Goal: Transaction & Acquisition: Purchase product/service

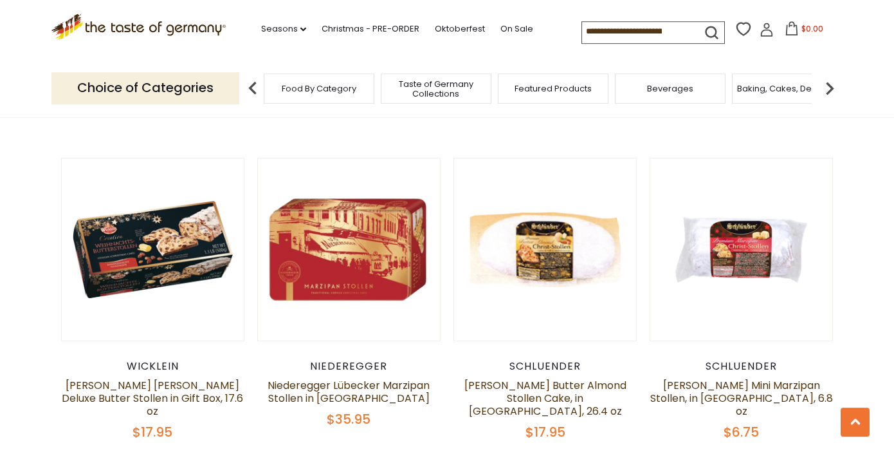
scroll to position [618, 0]
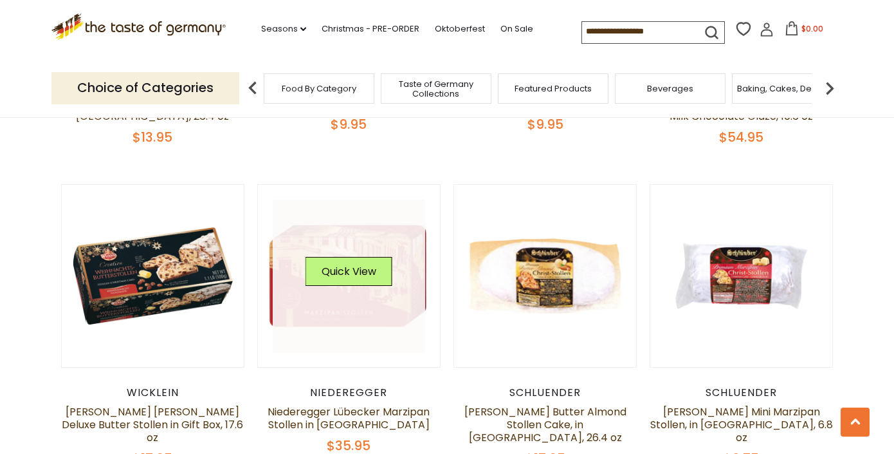
click at [353, 307] on link at bounding box center [349, 275] width 153 height 153
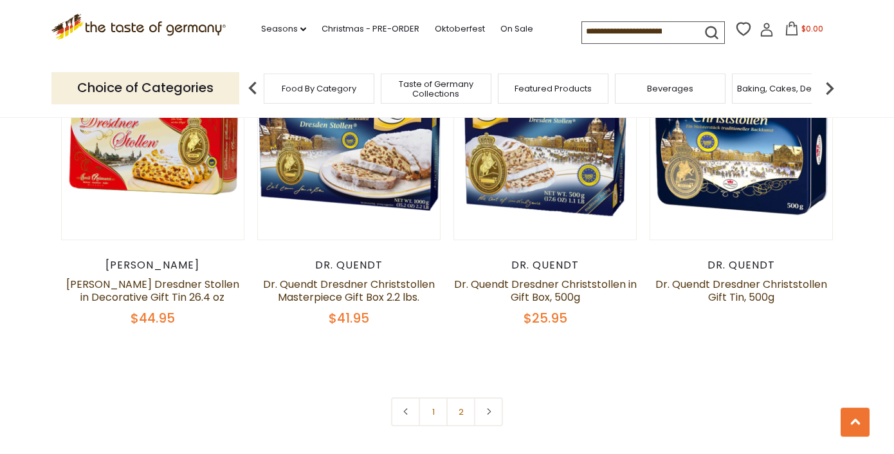
scroll to position [3057, 0]
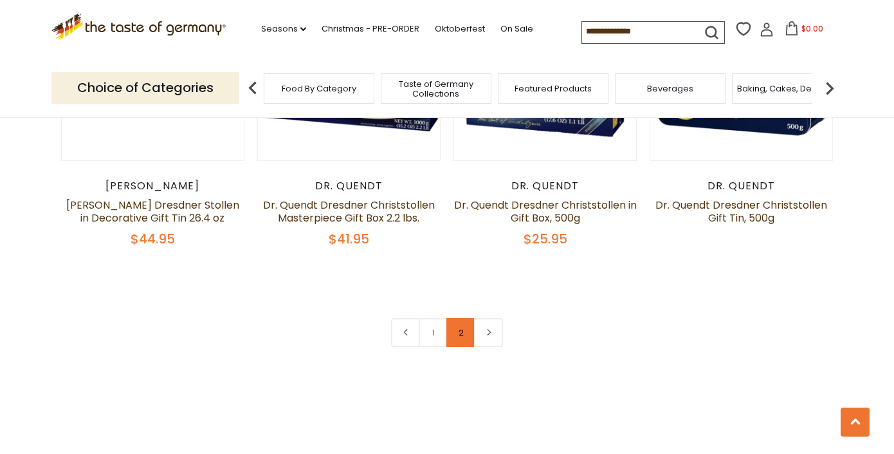
click at [461, 318] on link "2" at bounding box center [460, 332] width 29 height 29
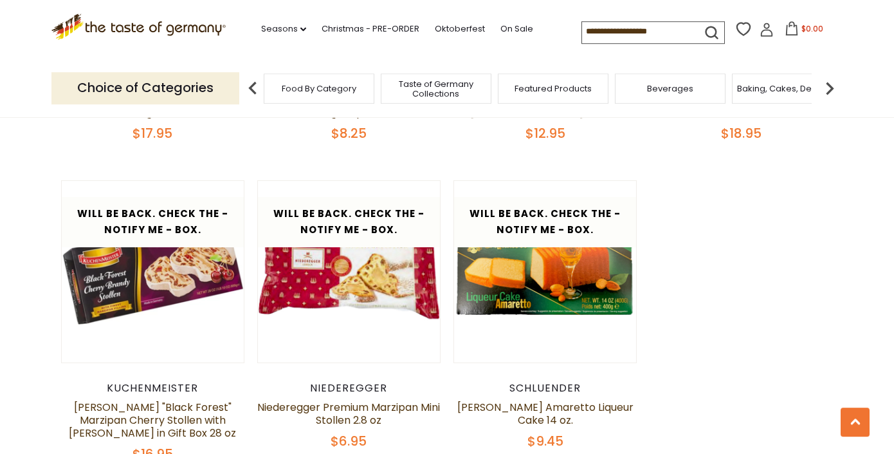
scroll to position [1564, 0]
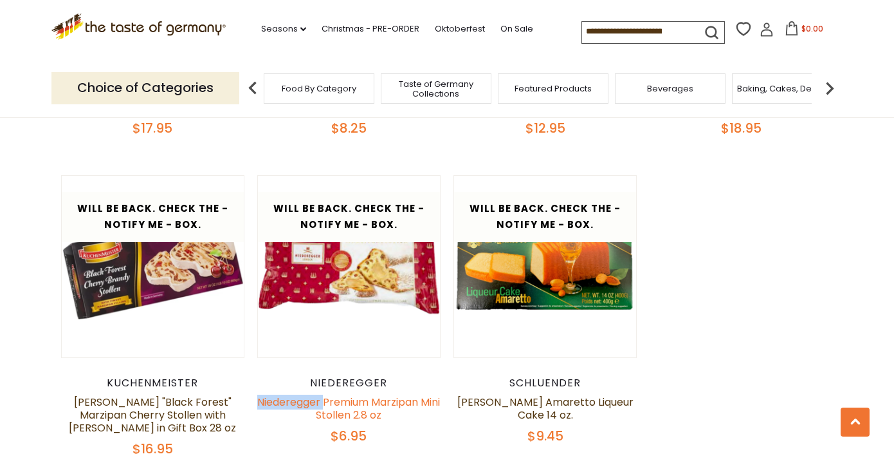
drag, startPoint x: 268, startPoint y: 387, endPoint x: 333, endPoint y: 392, distance: 65.2
click at [333, 396] on h5 "Niederegger Premium Marzipan Mini Stollen 2.8 oz" at bounding box center [348, 409] width 183 height 26
copy link "Niederegger"
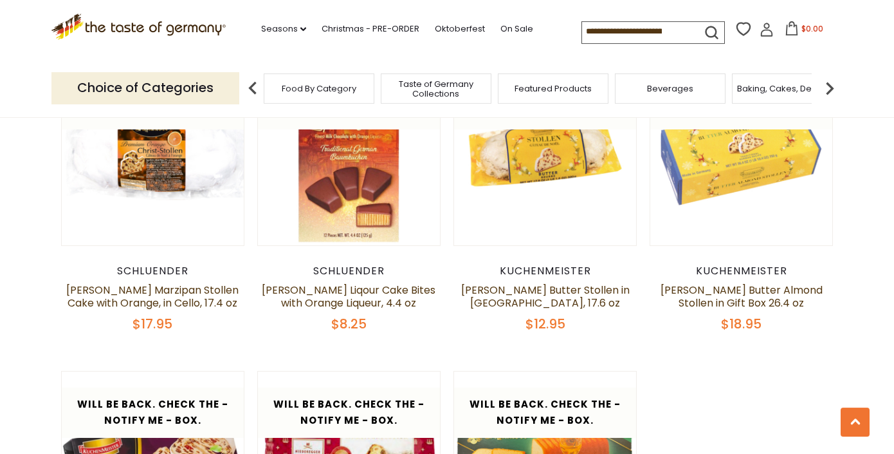
scroll to position [1181, 0]
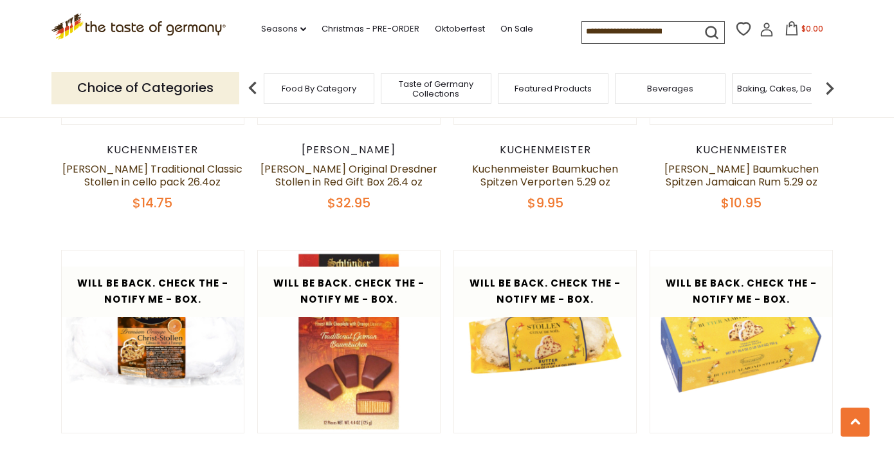
click at [582, 30] on input at bounding box center [636, 31] width 109 height 18
drag, startPoint x: 528, startPoint y: 30, endPoint x: 666, endPoint y: 23, distance: 138.5
click at [666, 26] on input at bounding box center [636, 31] width 109 height 18
drag, startPoint x: 529, startPoint y: 32, endPoint x: 687, endPoint y: 29, distance: 158.3
click at [687, 29] on input at bounding box center [636, 31] width 109 height 18
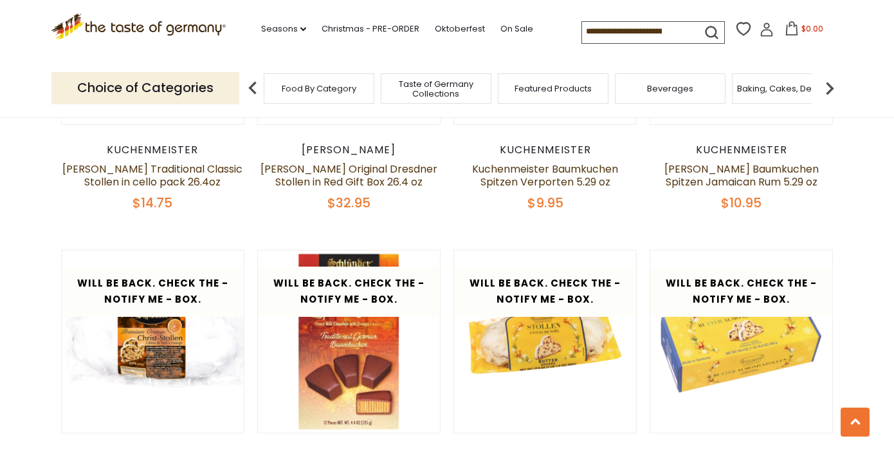
click at [651, 25] on input at bounding box center [636, 31] width 109 height 18
paste input "**********"
type input "**********"
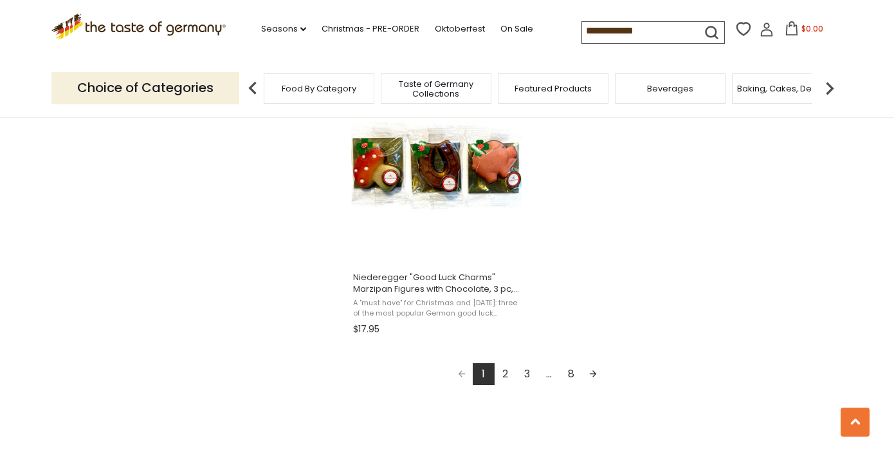
scroll to position [2254, 0]
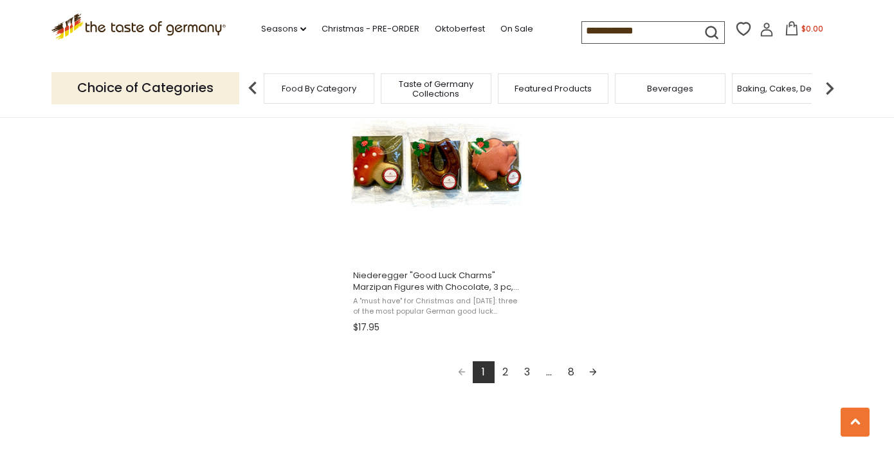
click at [506, 372] on link "2" at bounding box center [506, 372] width 22 height 22
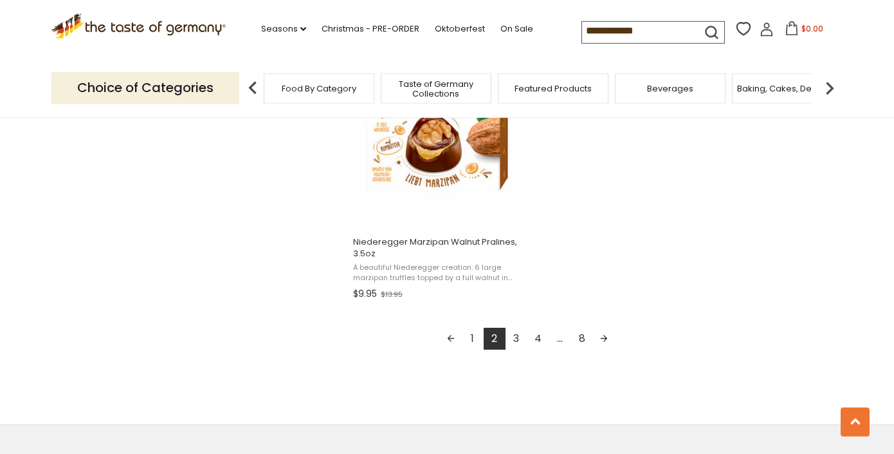
scroll to position [2316, 0]
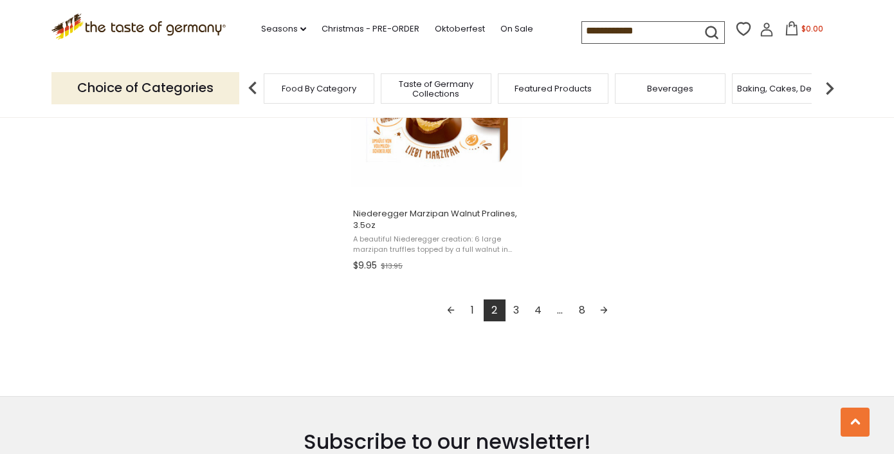
click at [515, 311] on link "3" at bounding box center [517, 310] width 22 height 22
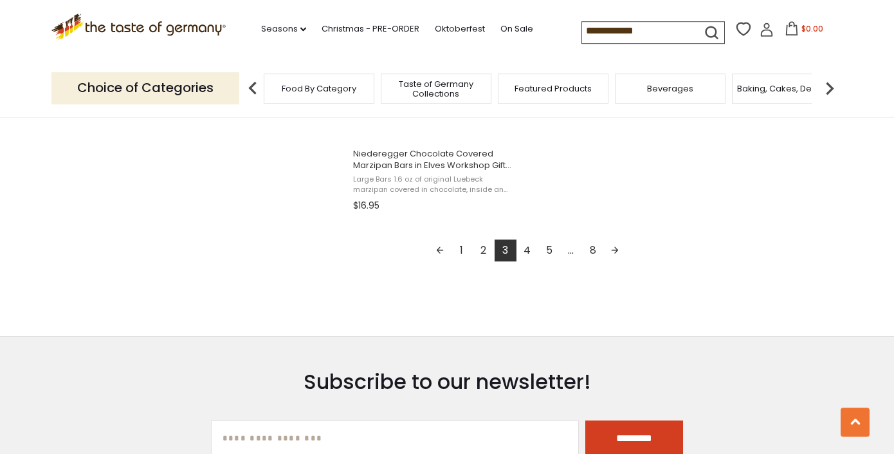
scroll to position [2378, 0]
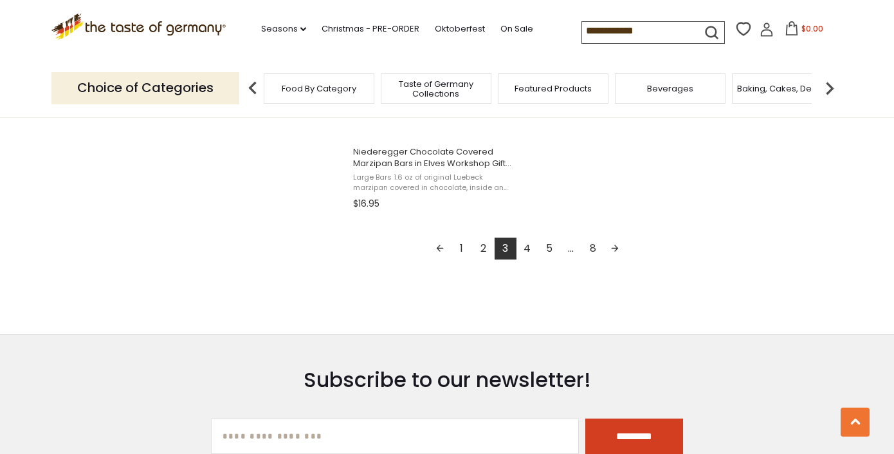
click at [525, 248] on link "4" at bounding box center [528, 248] width 22 height 22
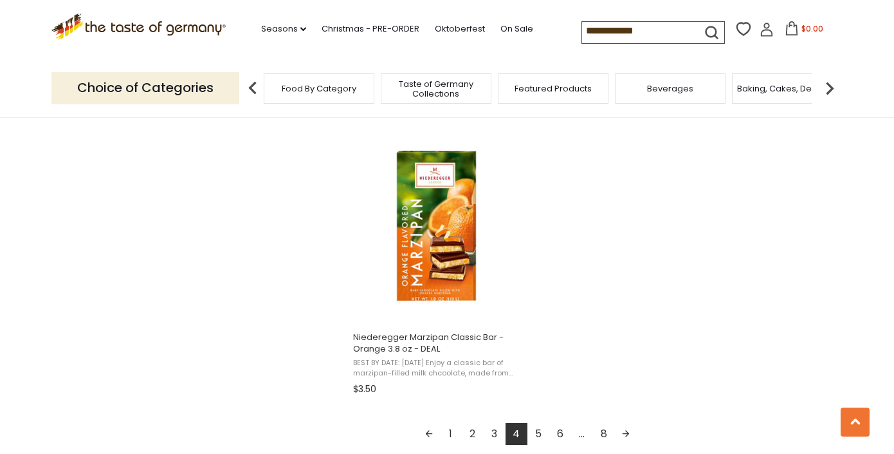
scroll to position [2223, 0]
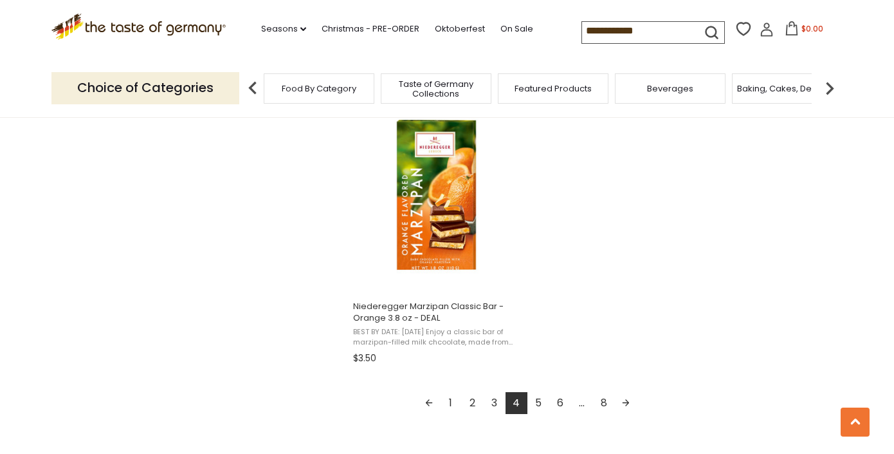
click at [538, 405] on link "5" at bounding box center [538, 403] width 22 height 22
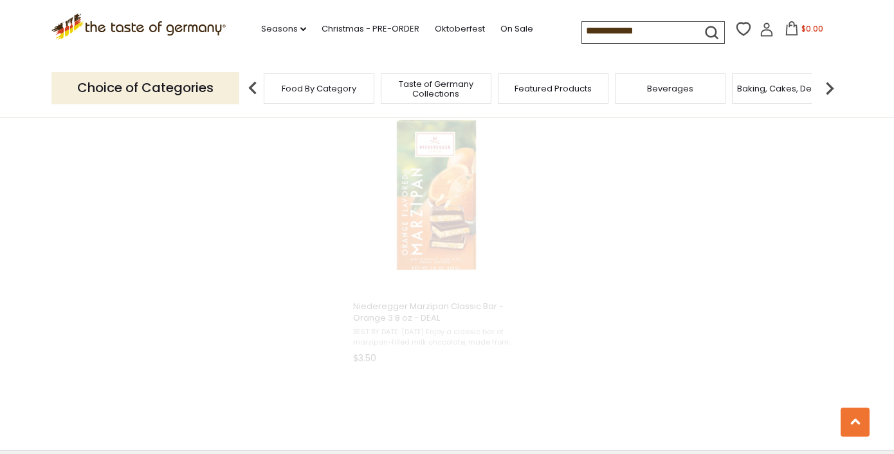
scroll to position [869, 0]
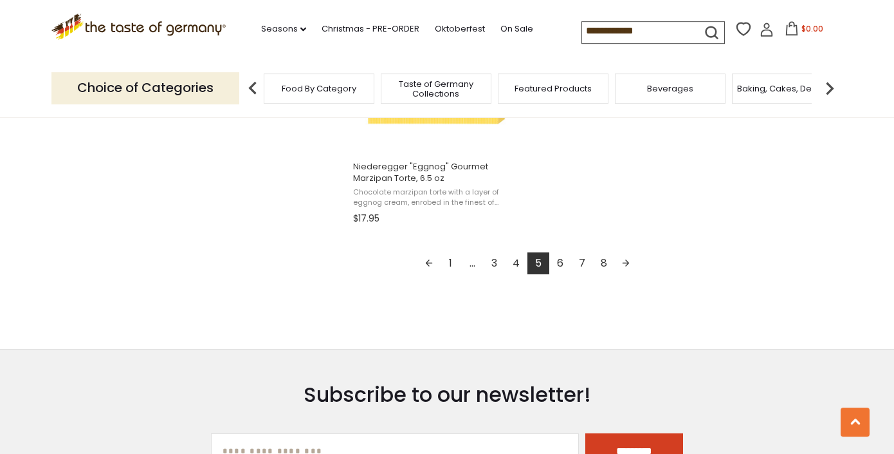
scroll to position [2378, 0]
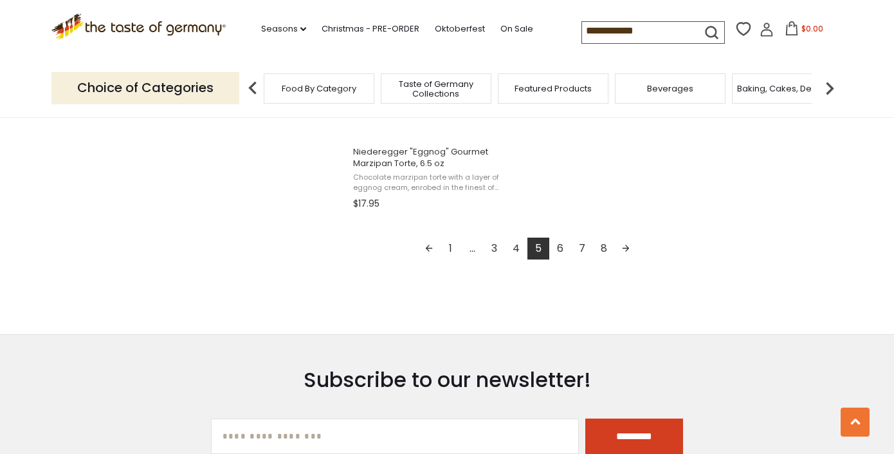
click at [562, 247] on link "6" at bounding box center [560, 248] width 22 height 22
click at [572, 250] on link "7" at bounding box center [571, 248] width 22 height 22
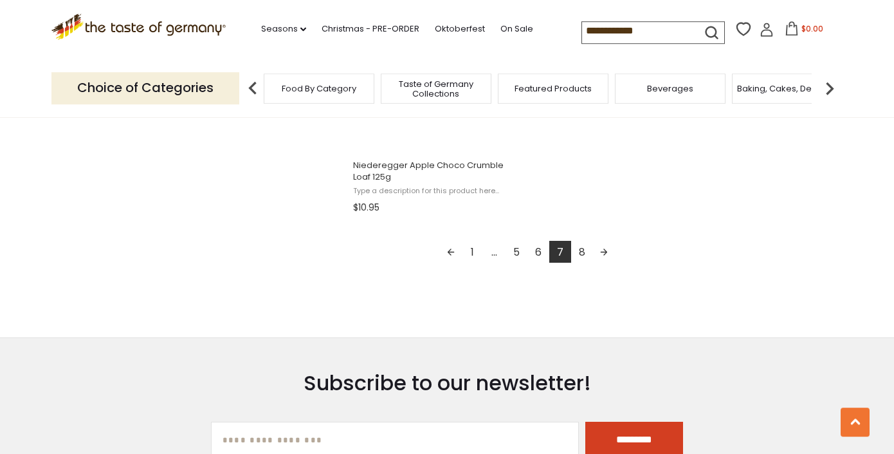
scroll to position [2378, 0]
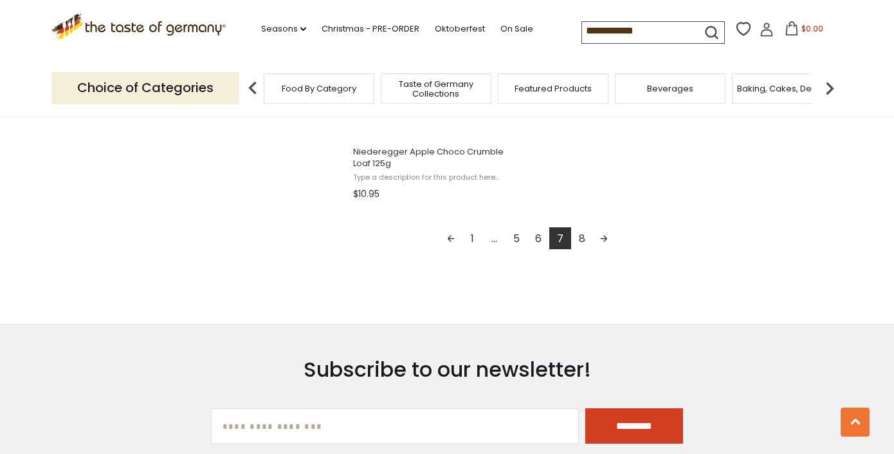
click at [583, 239] on link "8" at bounding box center [582, 238] width 22 height 22
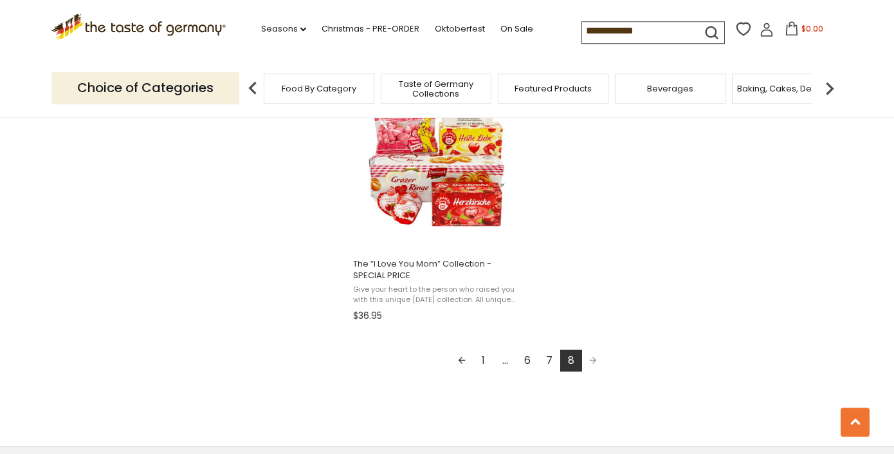
scroll to position [1698, 0]
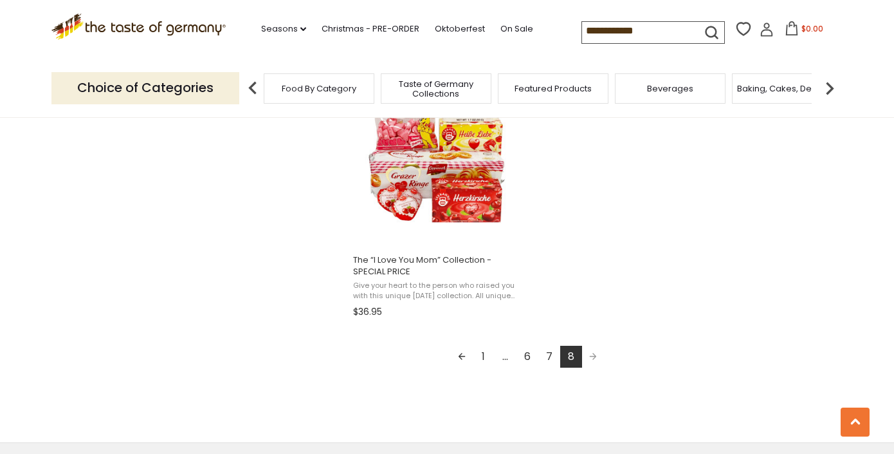
click at [318, 86] on span "Food By Category" at bounding box center [319, 89] width 75 height 10
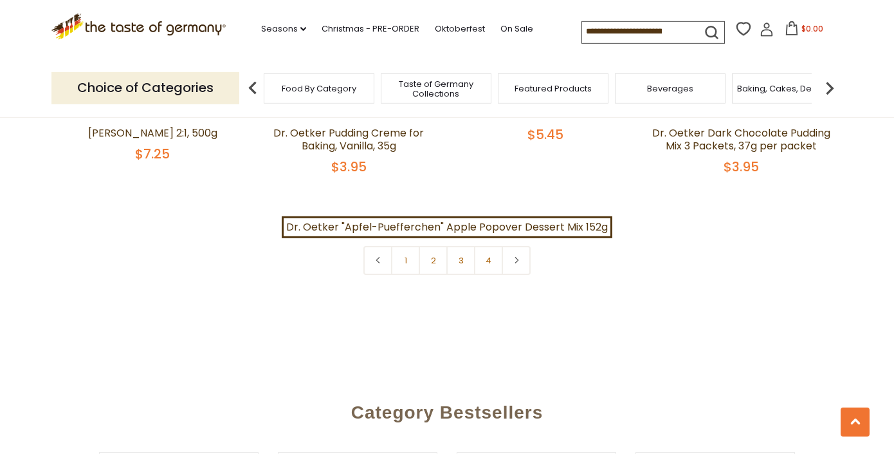
scroll to position [2933, 0]
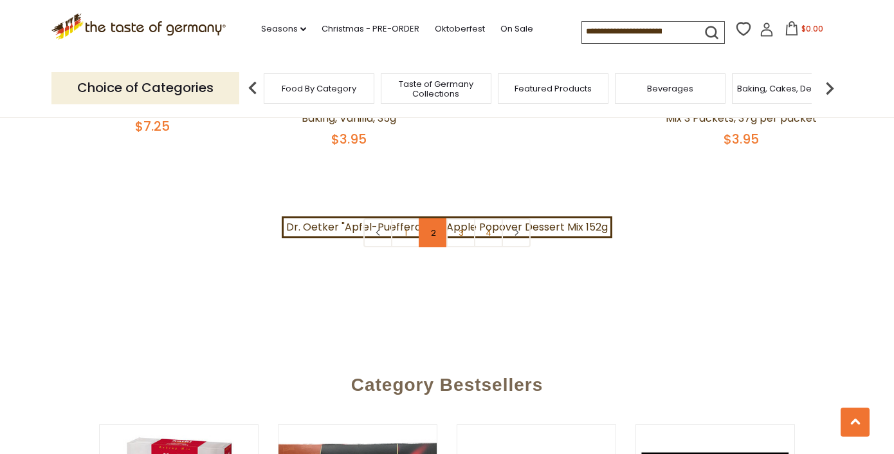
click at [431, 221] on link "2" at bounding box center [433, 232] width 29 height 29
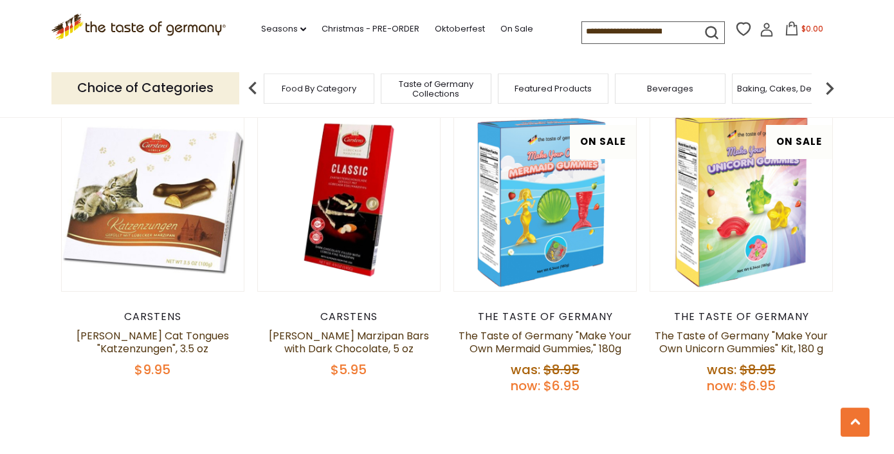
scroll to position [2748, 0]
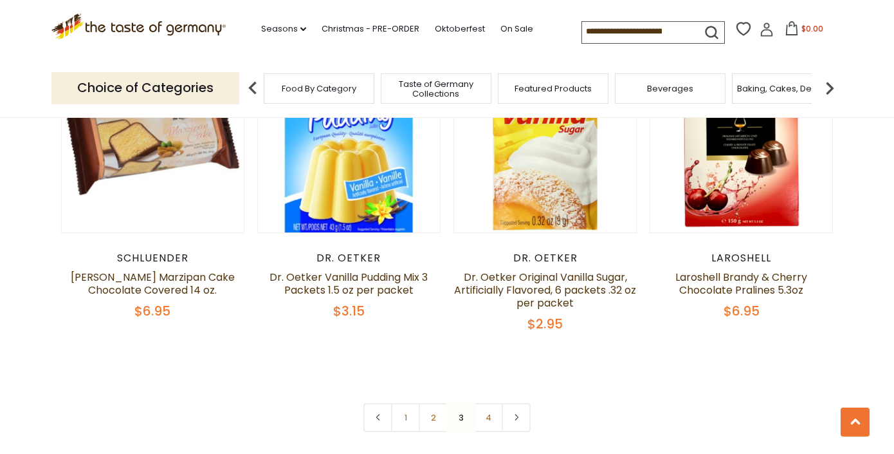
scroll to position [2792, 0]
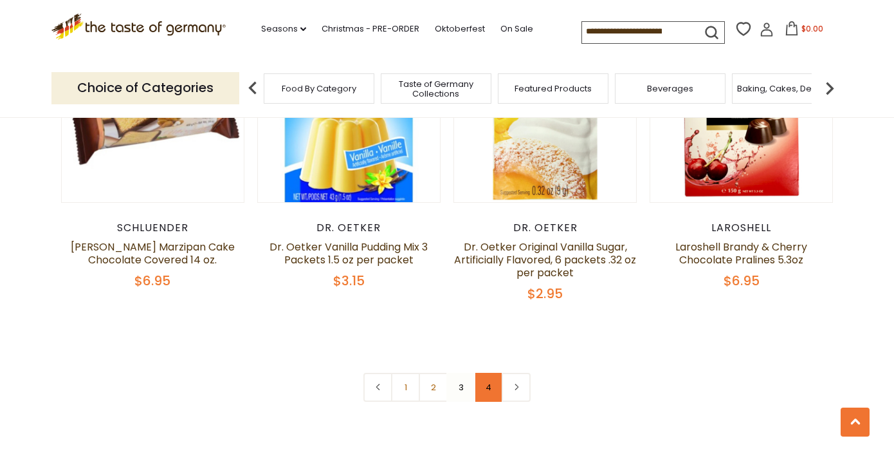
click at [496, 372] on link "4" at bounding box center [488, 386] width 29 height 29
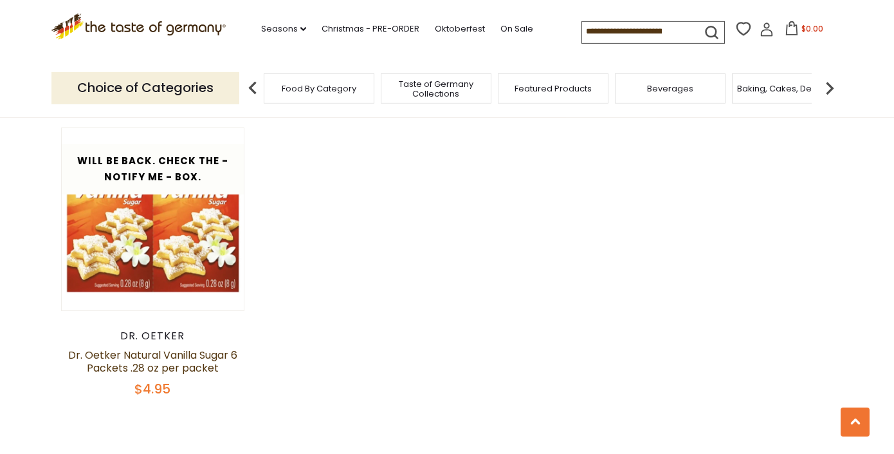
scroll to position [1710, 0]
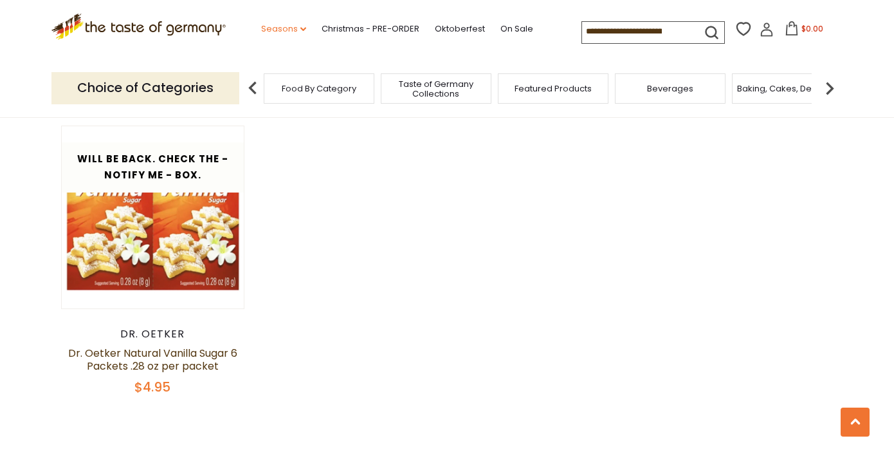
click at [261, 29] on link "Seasons dropdown_arrow" at bounding box center [283, 29] width 45 height 14
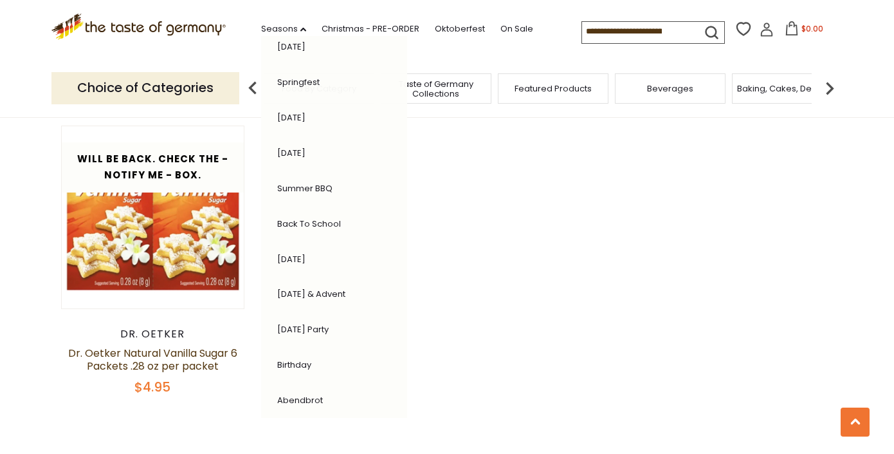
scroll to position [213, 0]
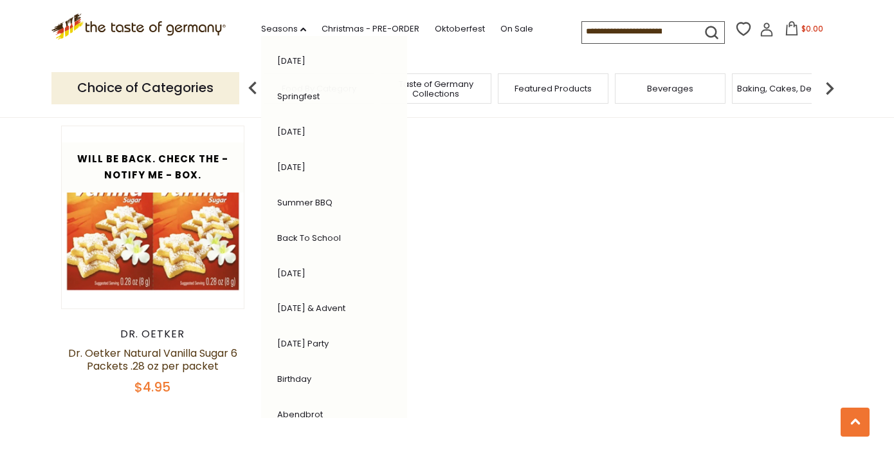
click at [284, 307] on link "[DATE] & Advent" at bounding box center [311, 308] width 68 height 12
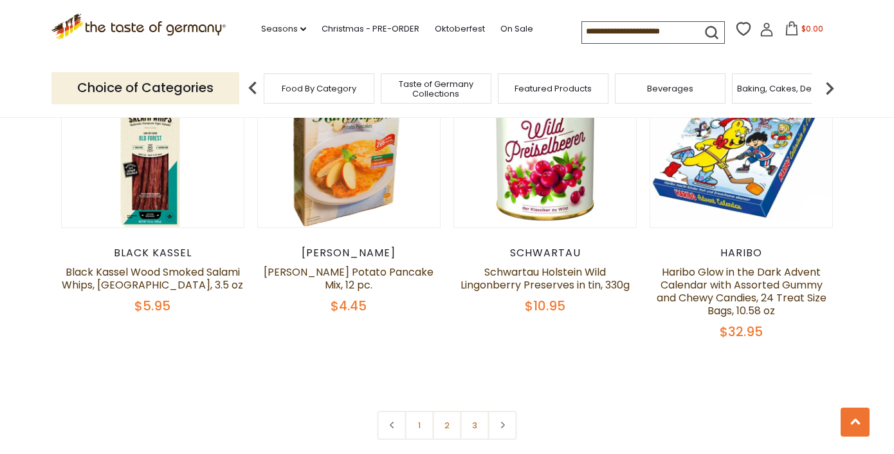
scroll to position [2995, 0]
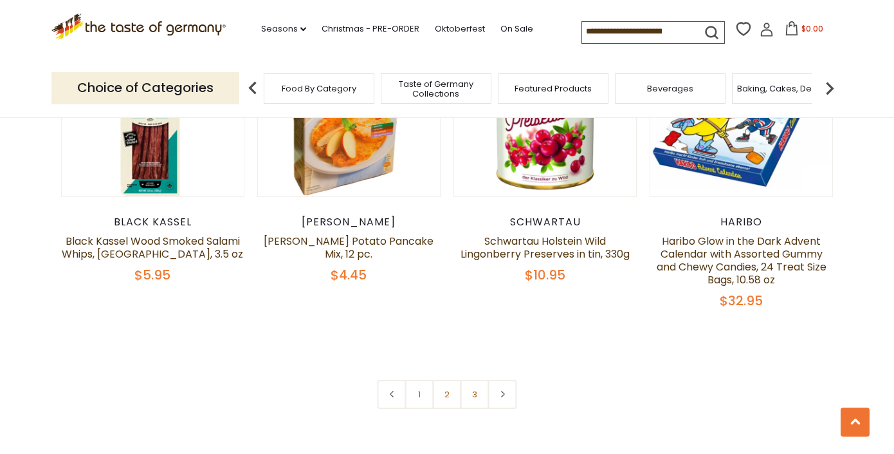
click at [447, 380] on link "2" at bounding box center [447, 394] width 29 height 29
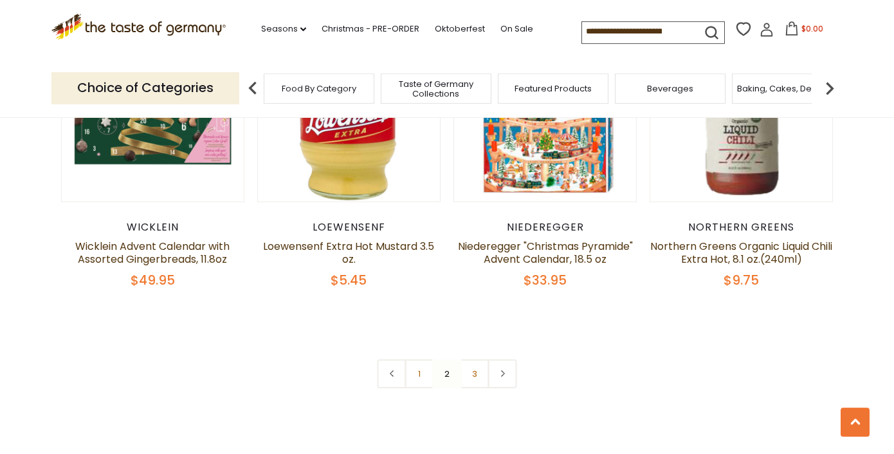
scroll to position [2984, 0]
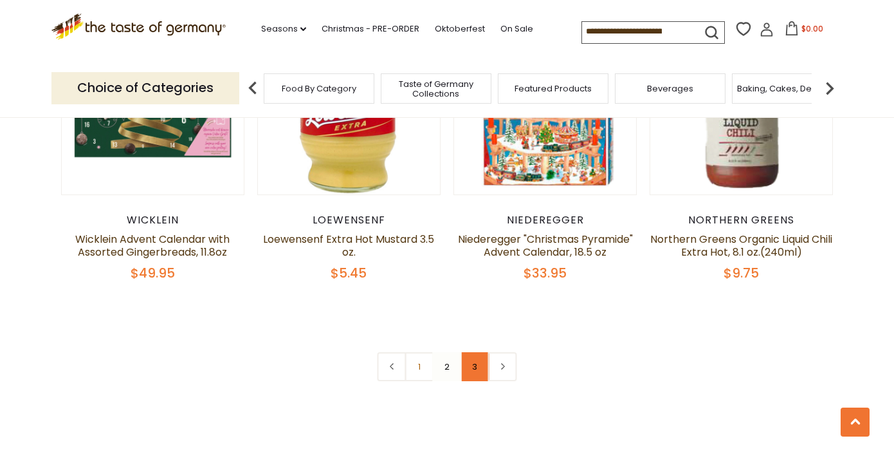
click at [477, 354] on link "3" at bounding box center [475, 366] width 29 height 29
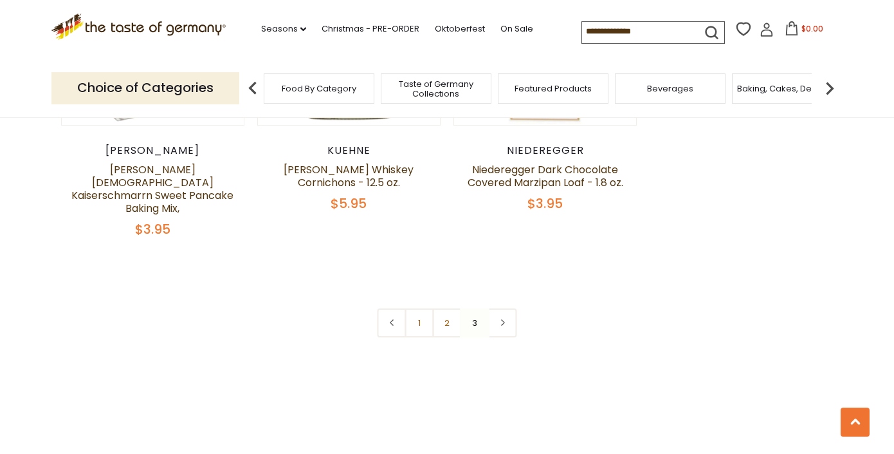
scroll to position [1502, 0]
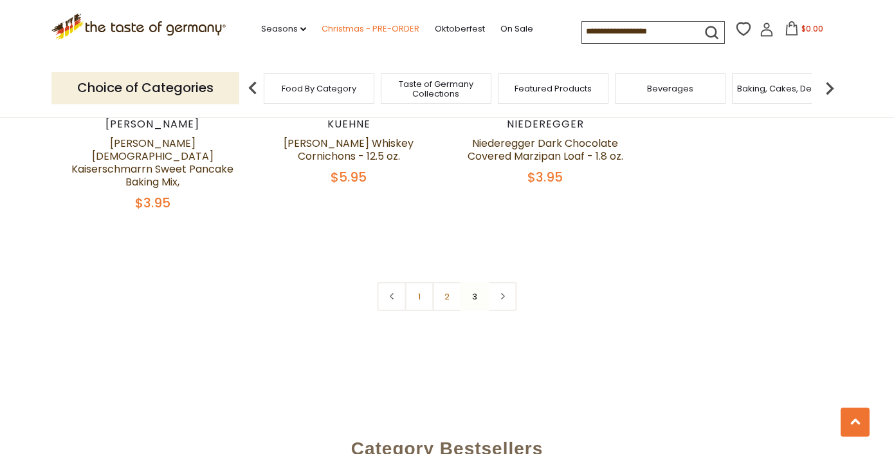
click at [335, 28] on link "Christmas - PRE-ORDER" at bounding box center [371, 29] width 98 height 14
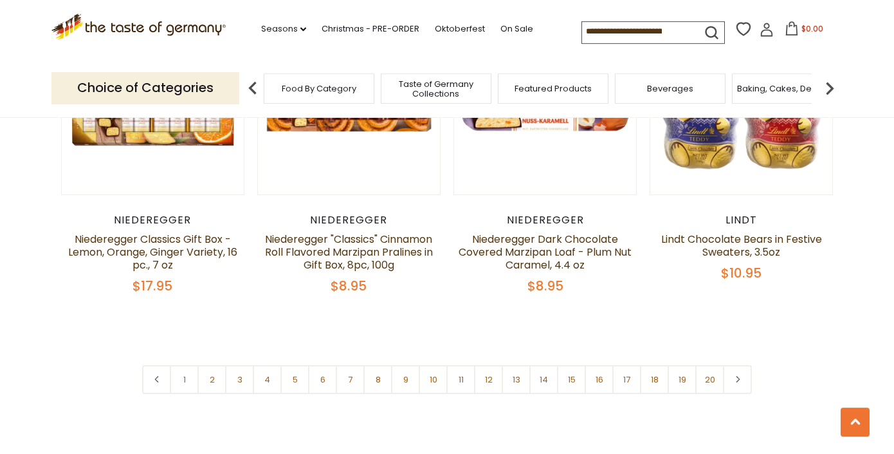
scroll to position [3088, 0]
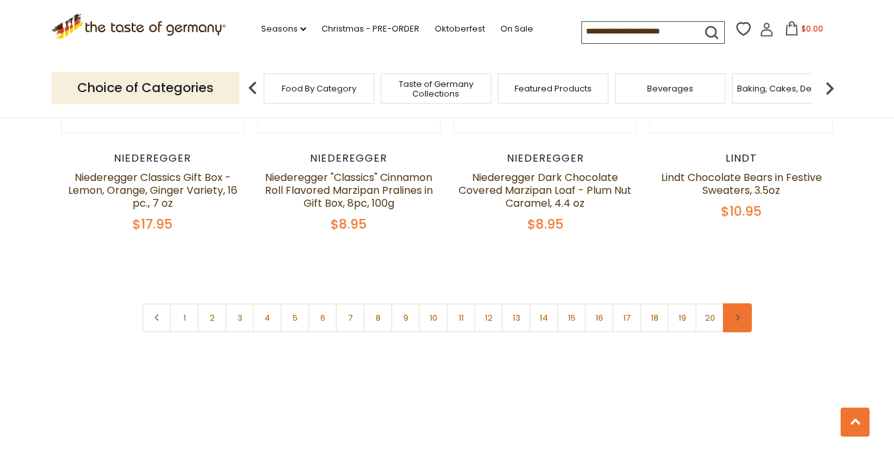
click at [735, 314] on icon at bounding box center [738, 317] width 8 height 6
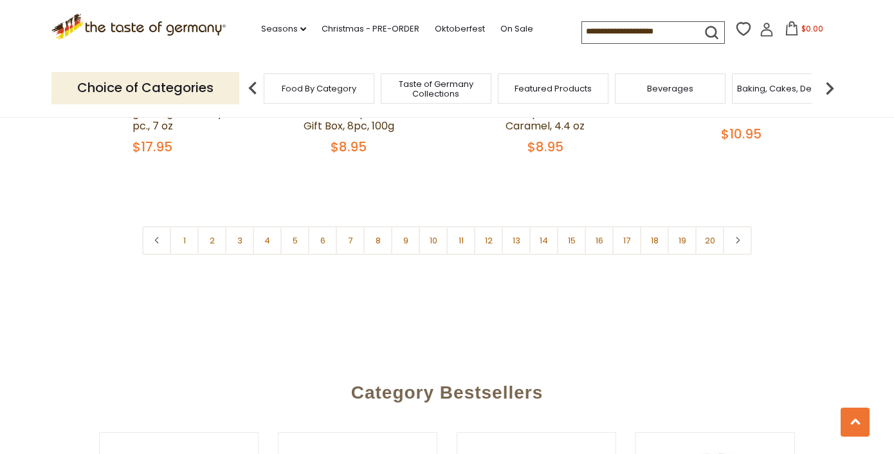
scroll to position [3180, 0]
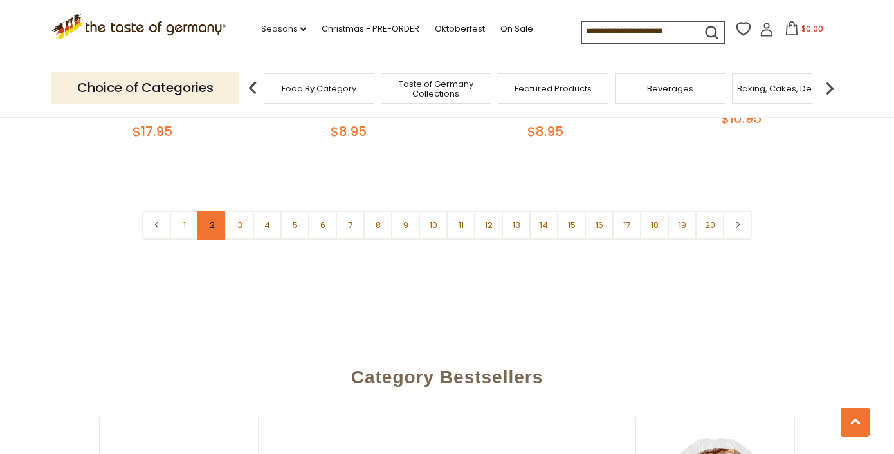
click at [214, 210] on link "2" at bounding box center [211, 224] width 29 height 29
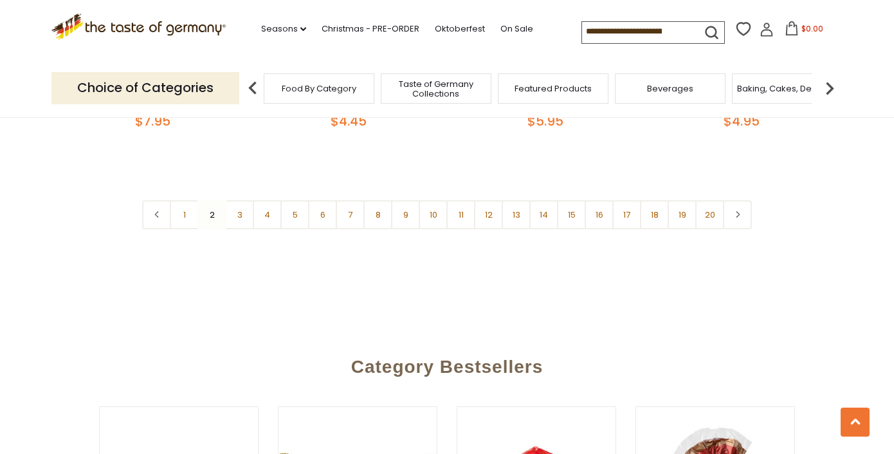
scroll to position [3231, 0]
